Goal: Task Accomplishment & Management: Manage account settings

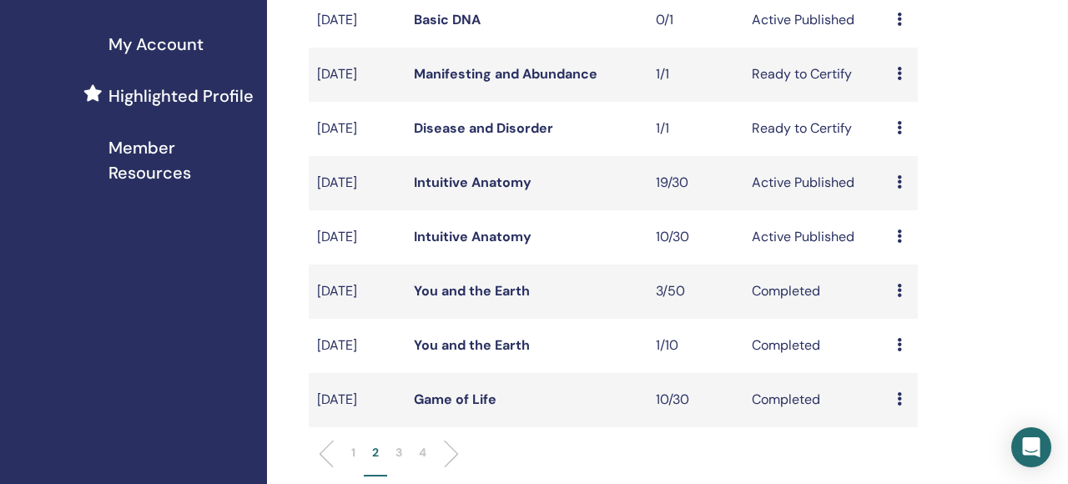
scroll to position [417, 0]
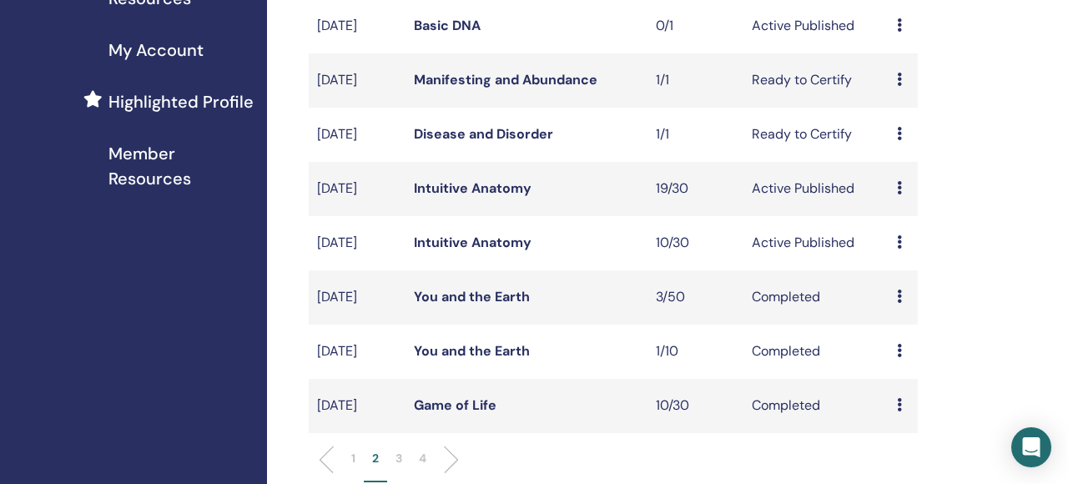
click at [482, 251] on link "Intuitive Anatomy" at bounding box center [473, 243] width 118 height 18
click at [514, 197] on link "Intuitive Anatomy" at bounding box center [473, 188] width 118 height 18
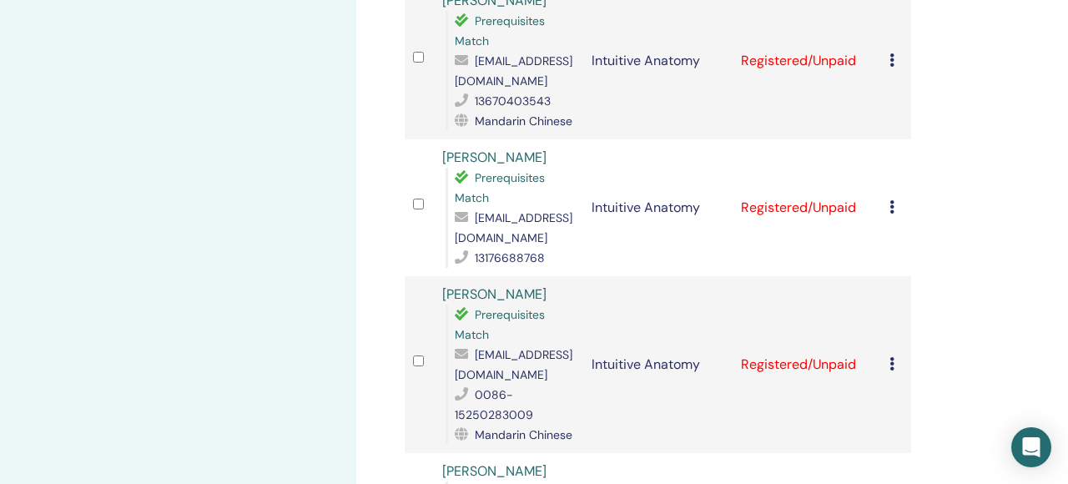
scroll to position [800, 0]
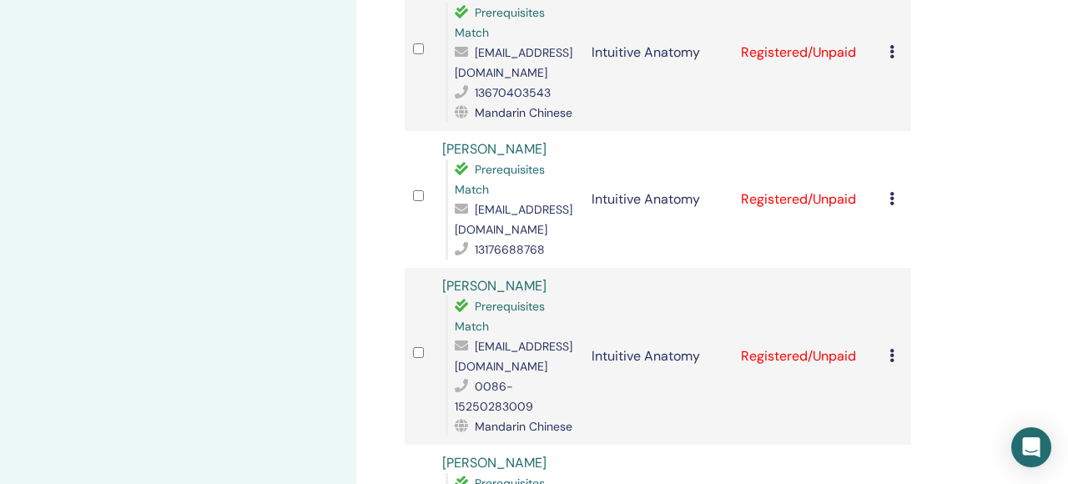
click at [895, 361] on div "Cancel Registration Do not auto-certify Mark as Paid Mark as Unpaid Mark as Abs…" at bounding box center [896, 356] width 13 height 20
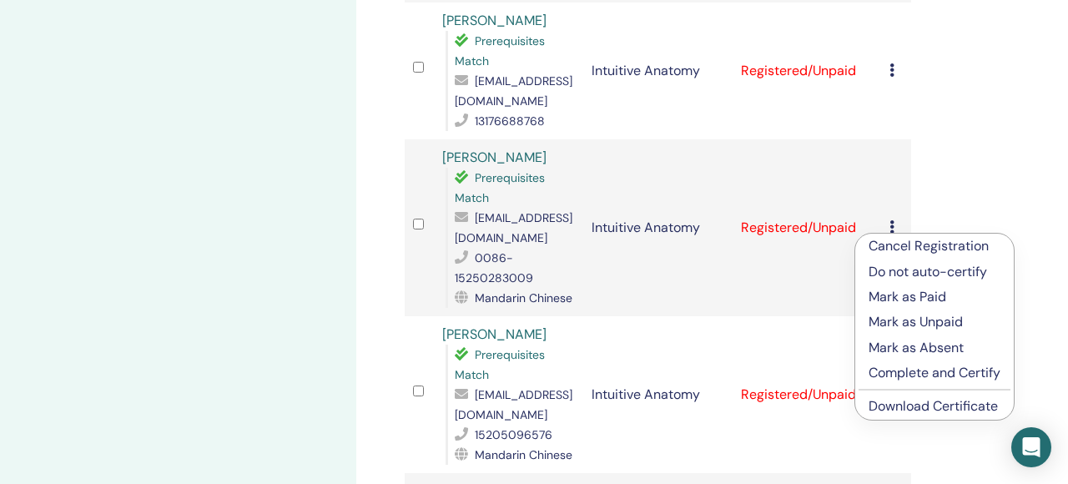
scroll to position [949, 0]
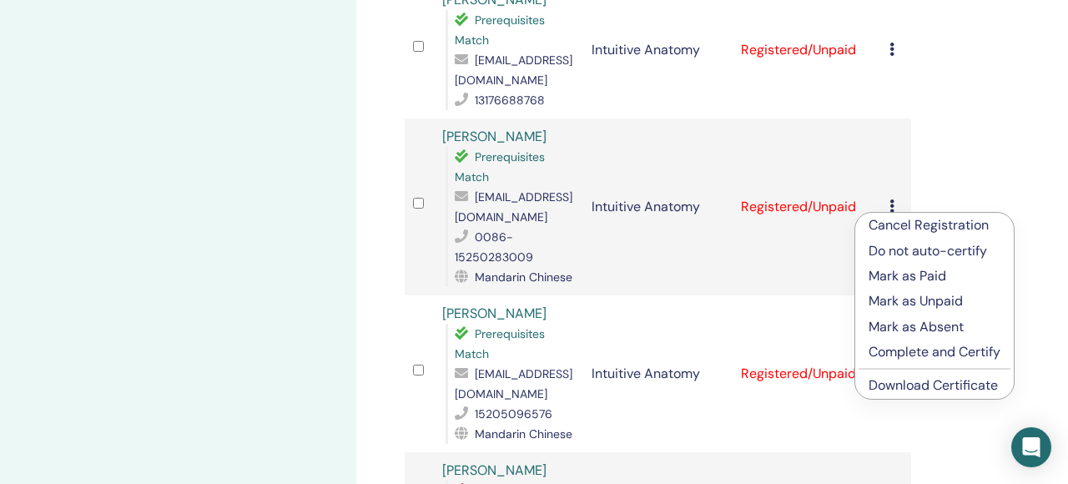
click at [952, 355] on p "Complete and Certify" at bounding box center [935, 352] width 132 height 20
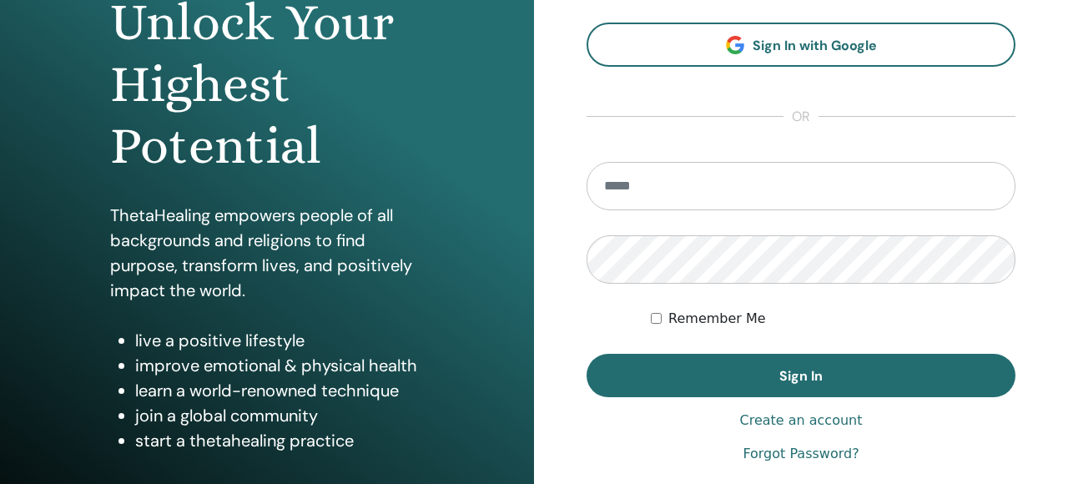
scroll to position [278, 0]
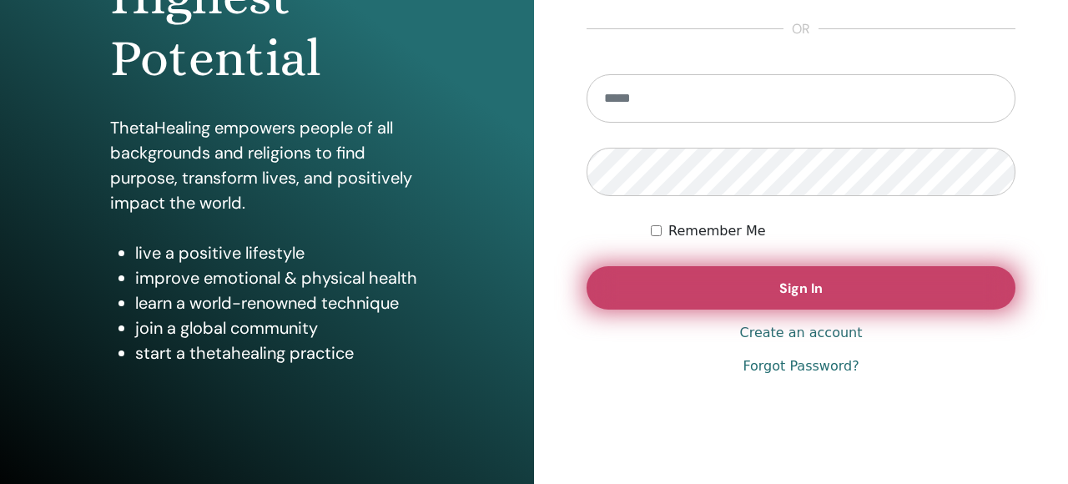
type input "**********"
click at [624, 291] on button "Sign In" at bounding box center [801, 287] width 429 height 43
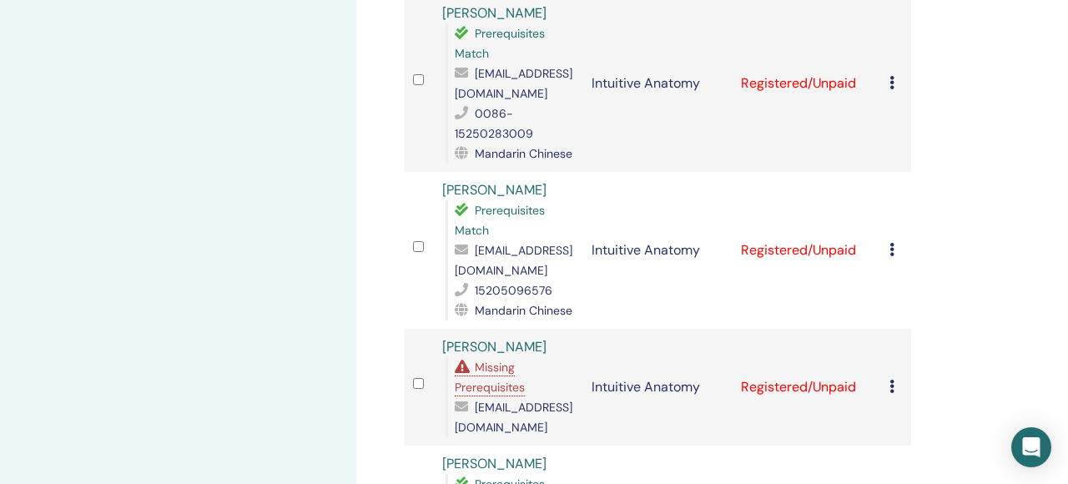
scroll to position [1053, 0]
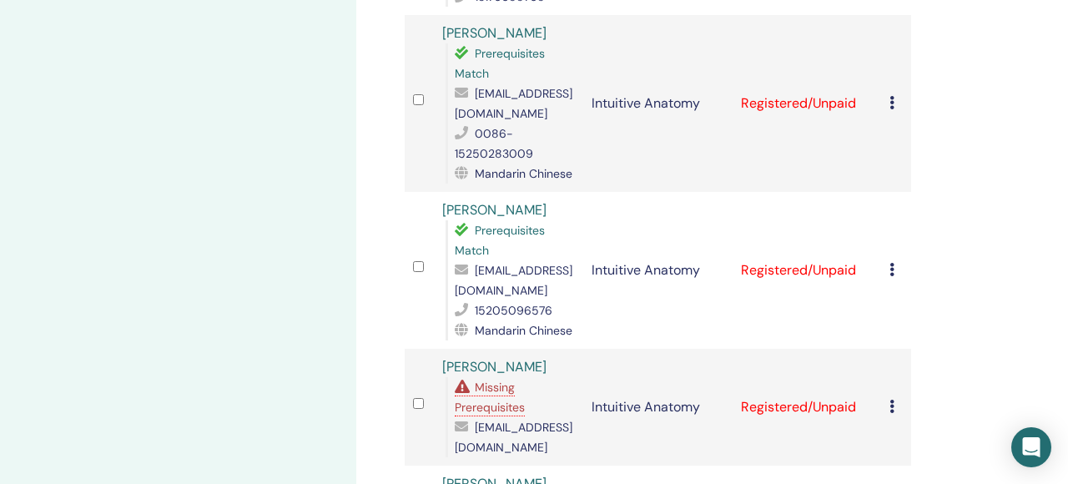
click at [892, 103] on icon at bounding box center [892, 102] width 5 height 13
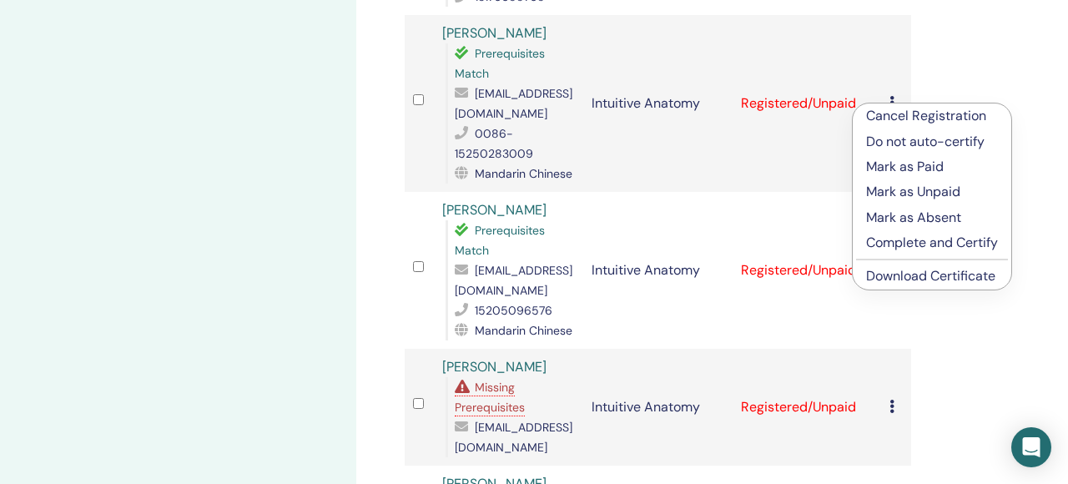
click at [953, 241] on p "Complete and Certify" at bounding box center [932, 243] width 132 height 20
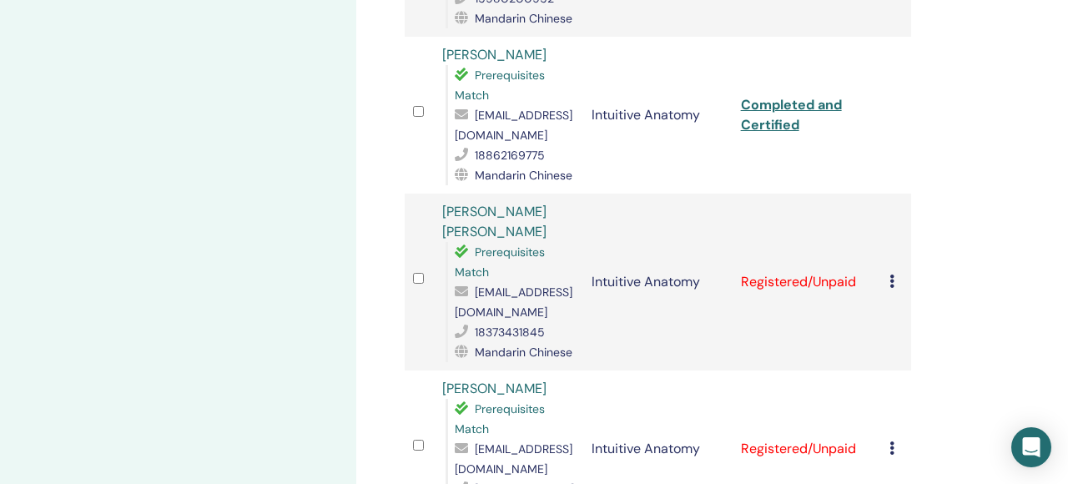
scroll to position [2424, 0]
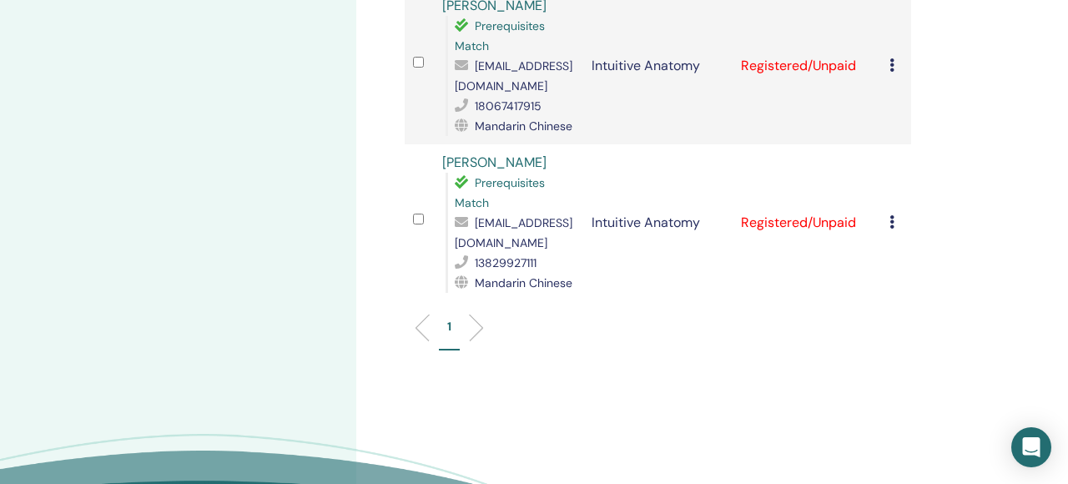
click at [599, 322] on div "1" at bounding box center [658, 334] width 532 height 66
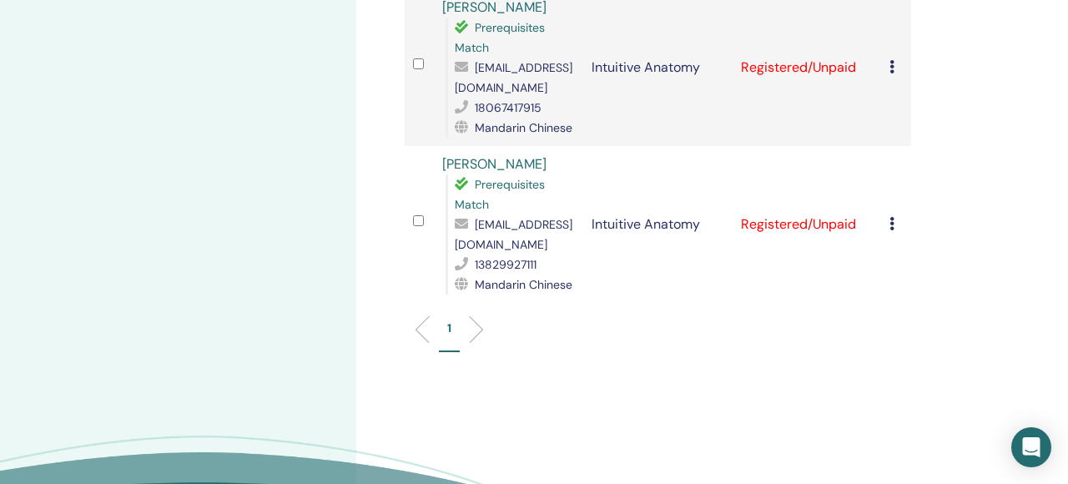
click at [893, 215] on div "Cancel Registration Do not auto-certify Mark as Paid Mark as Unpaid Mark as Abs…" at bounding box center [896, 225] width 13 height 20
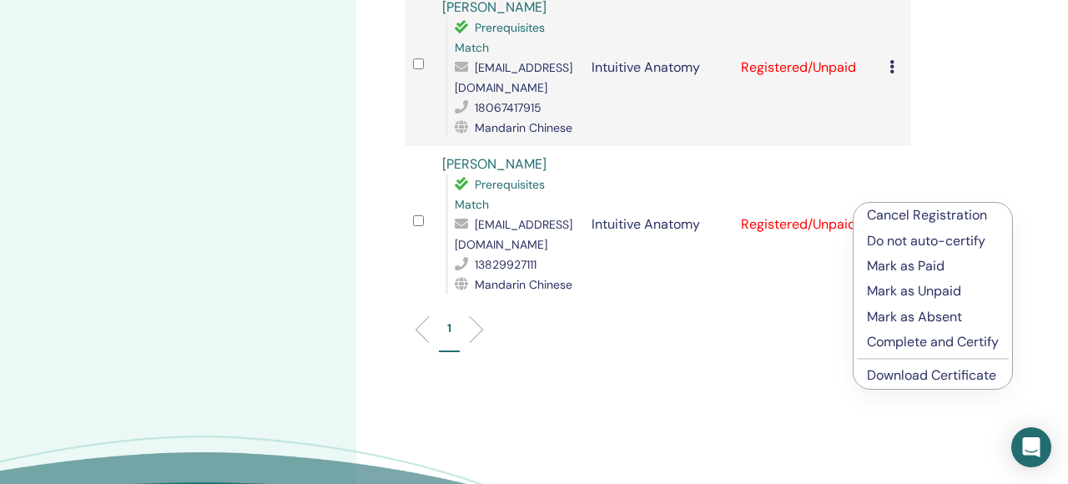
click at [893, 345] on p "Complete and Certify" at bounding box center [933, 342] width 132 height 20
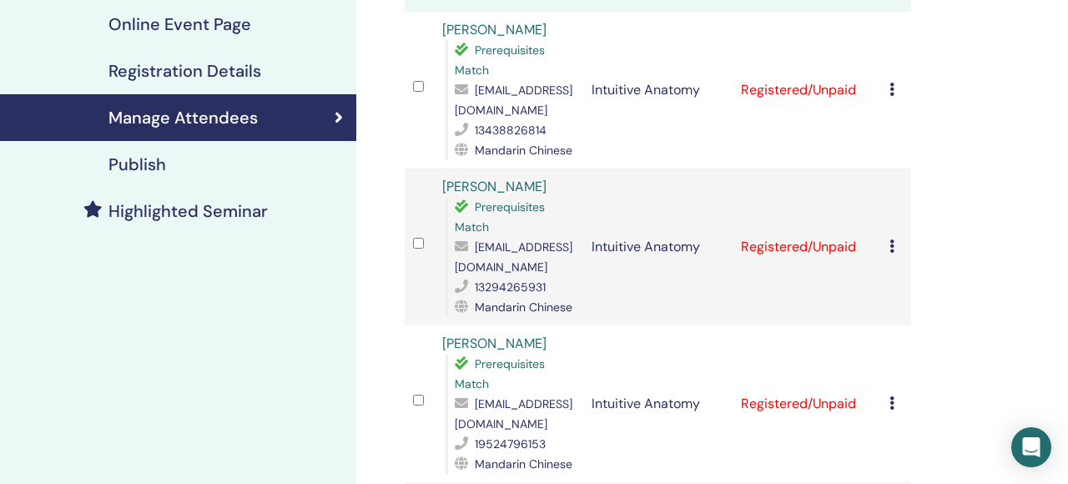
scroll to position [267, 0]
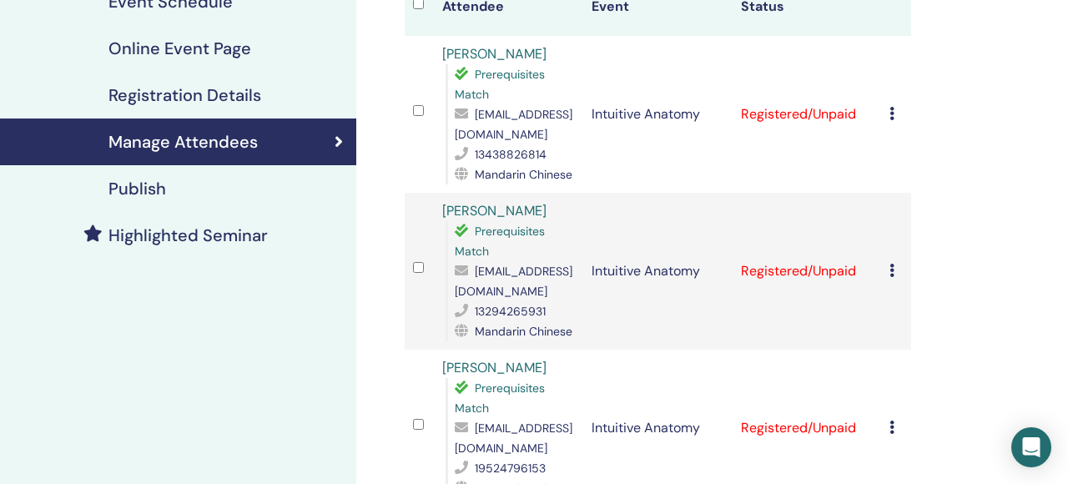
click at [893, 119] on icon at bounding box center [892, 113] width 5 height 13
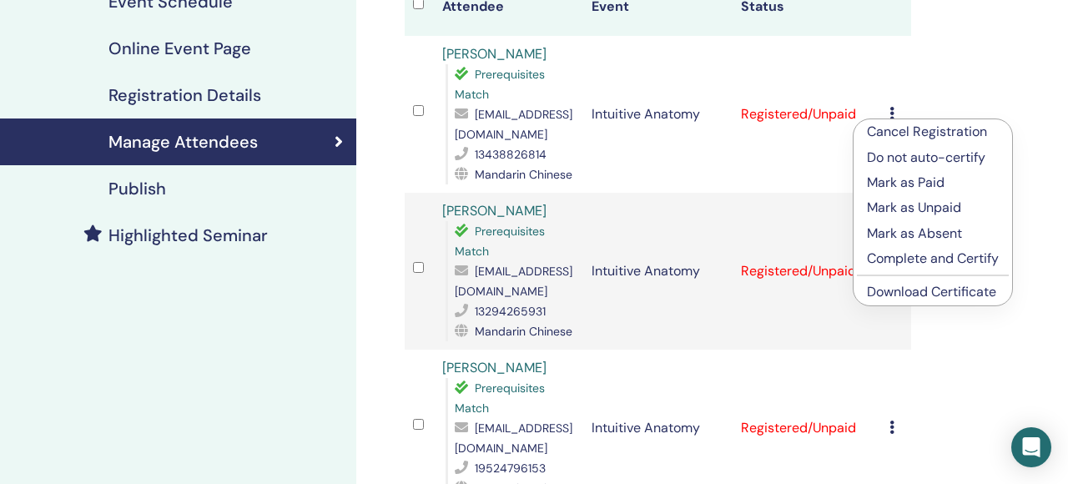
click at [952, 263] on p "Complete and Certify" at bounding box center [933, 259] width 132 height 20
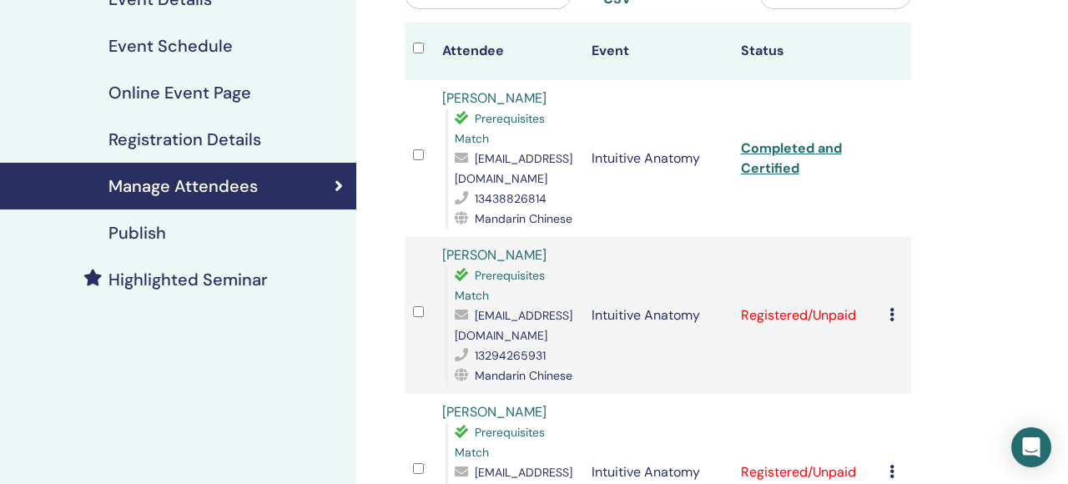
scroll to position [231, 0]
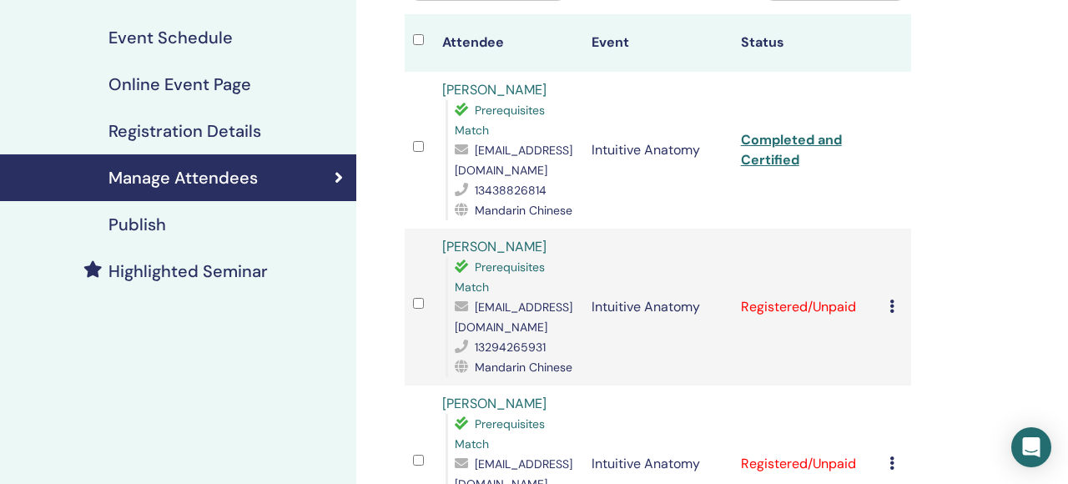
click at [893, 306] on icon at bounding box center [892, 306] width 5 height 13
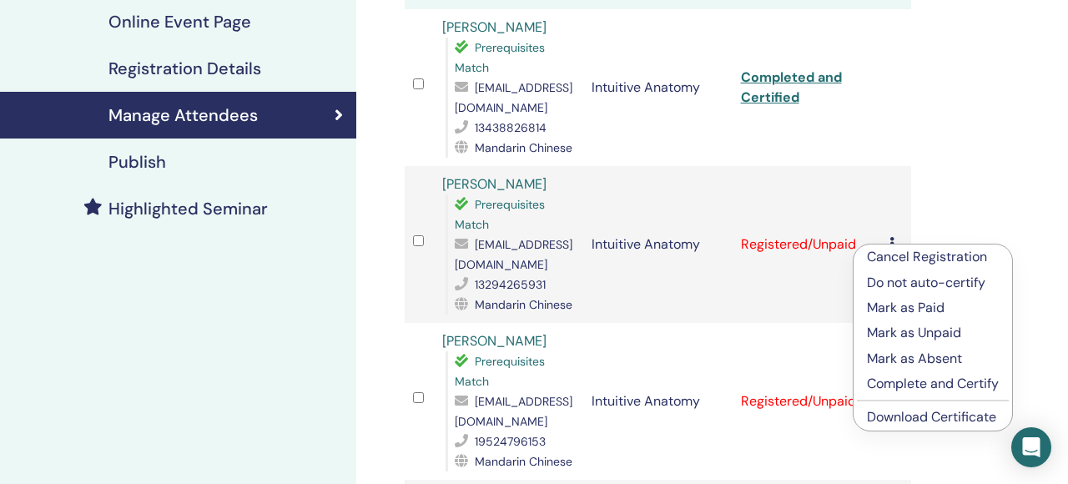
scroll to position [319, 0]
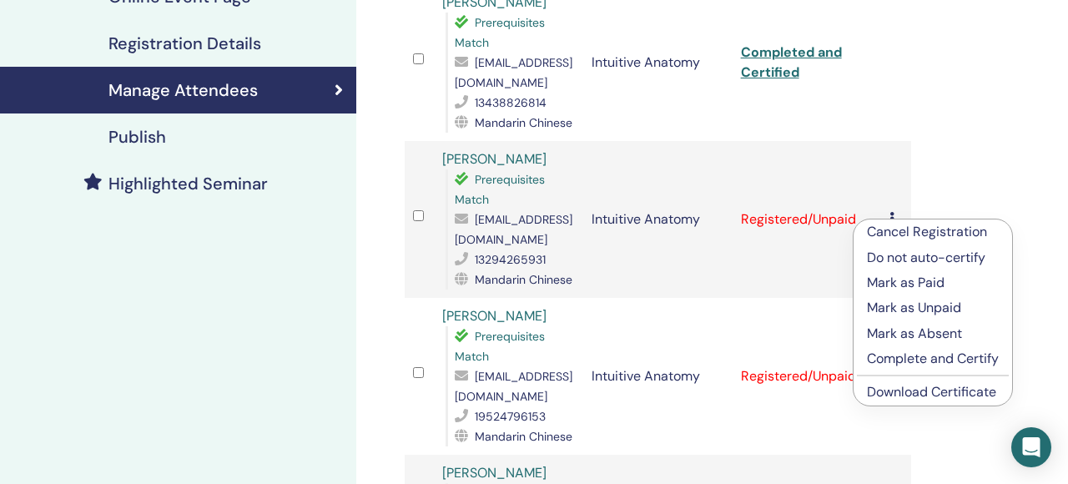
click at [957, 361] on p "Complete and Certify" at bounding box center [933, 359] width 132 height 20
